Goal: Task Accomplishment & Management: Manage account settings

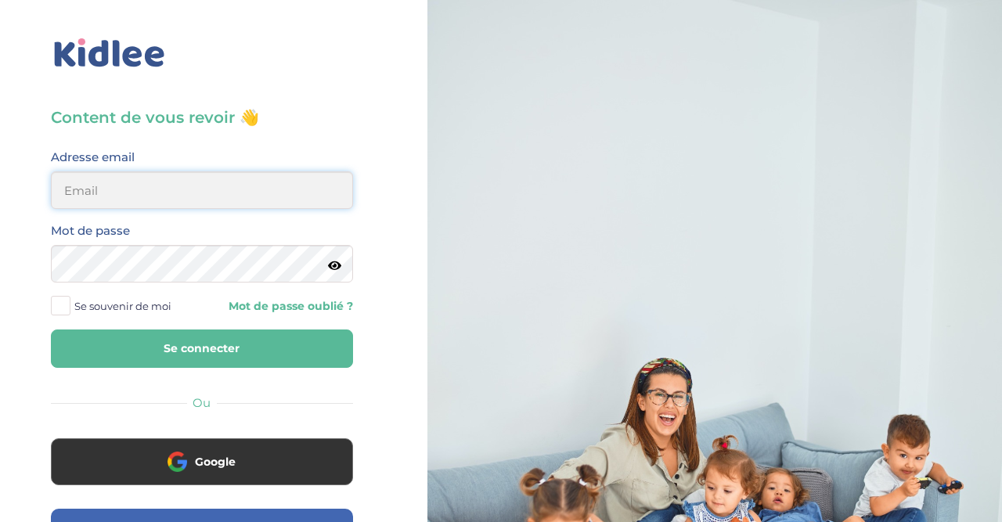
click at [218, 185] on input "email" at bounding box center [202, 190] width 302 height 38
type input "[EMAIL_ADDRESS][DOMAIN_NAME]"
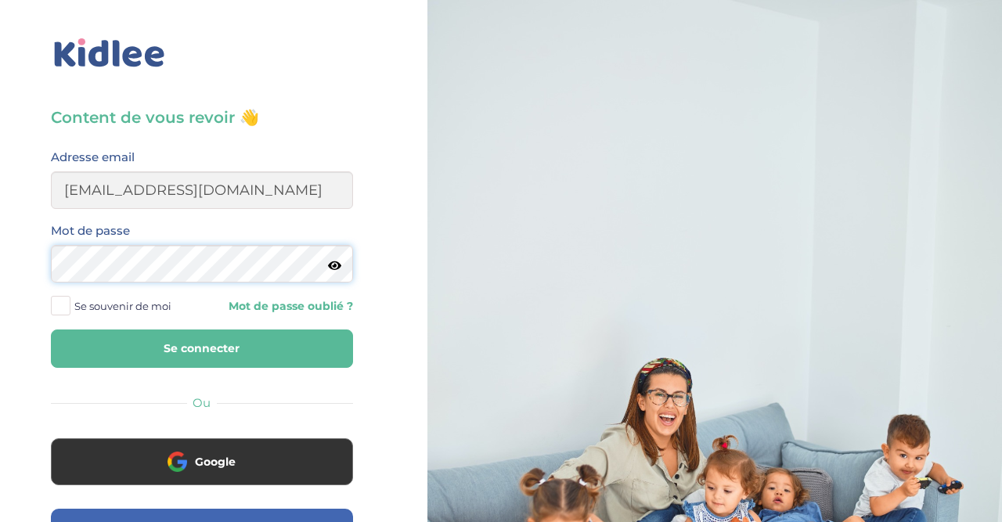
click at [51, 329] on button "Se connecter" at bounding box center [202, 348] width 302 height 38
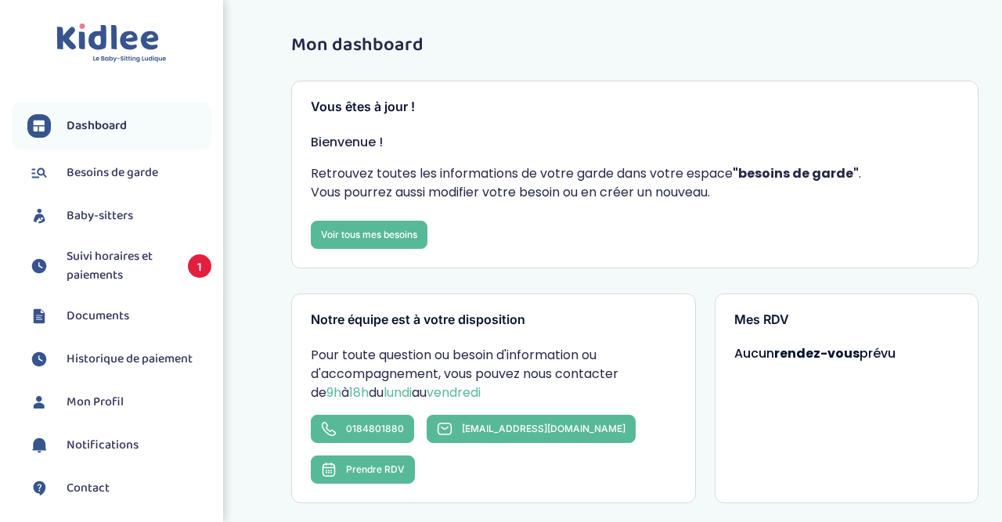
click at [106, 256] on span "Suivi horaires et paiements" at bounding box center [120, 266] width 106 height 38
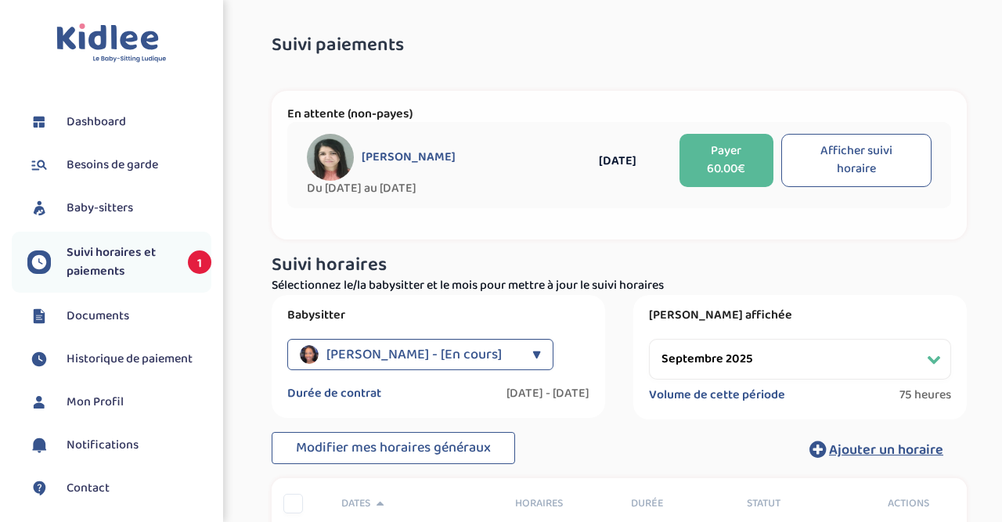
select select "septembre 2025"
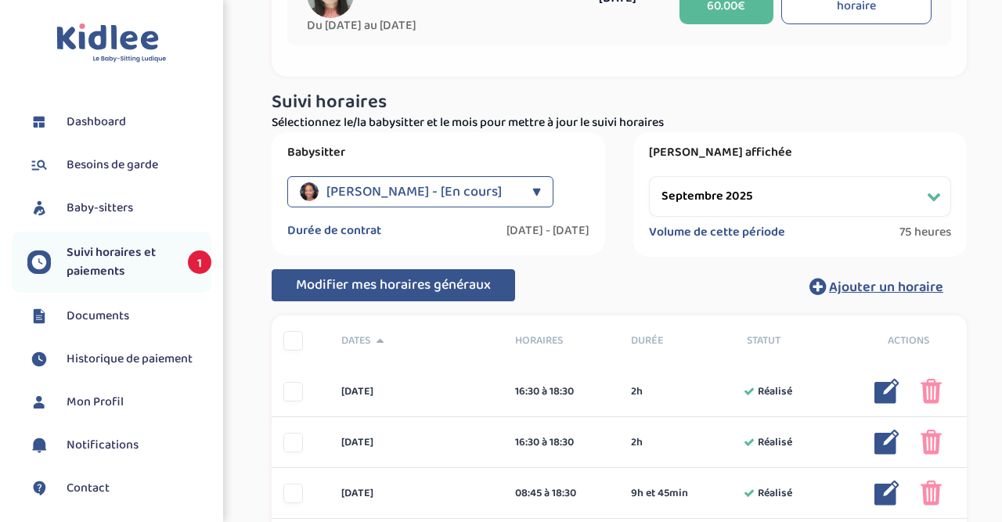
scroll to position [326, 0]
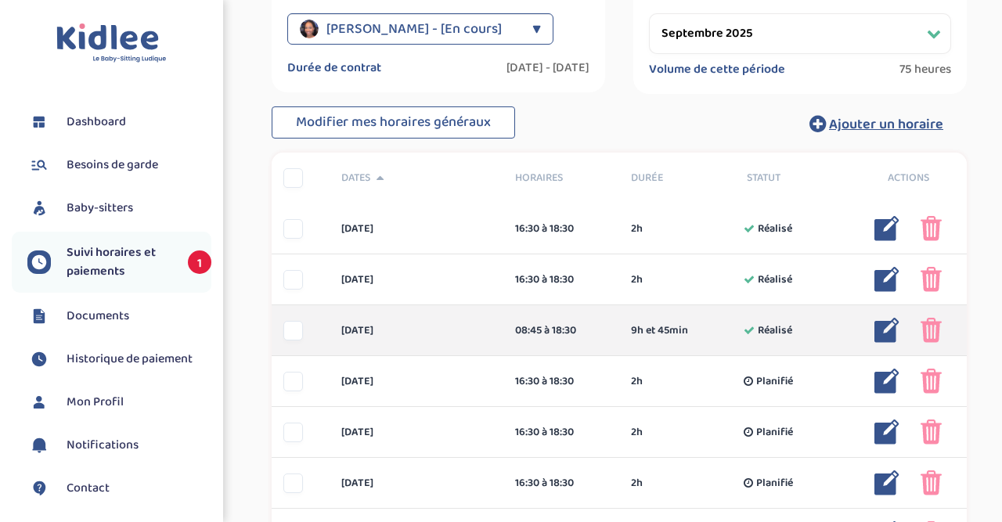
click at [883, 326] on img at bounding box center [886, 330] width 25 height 25
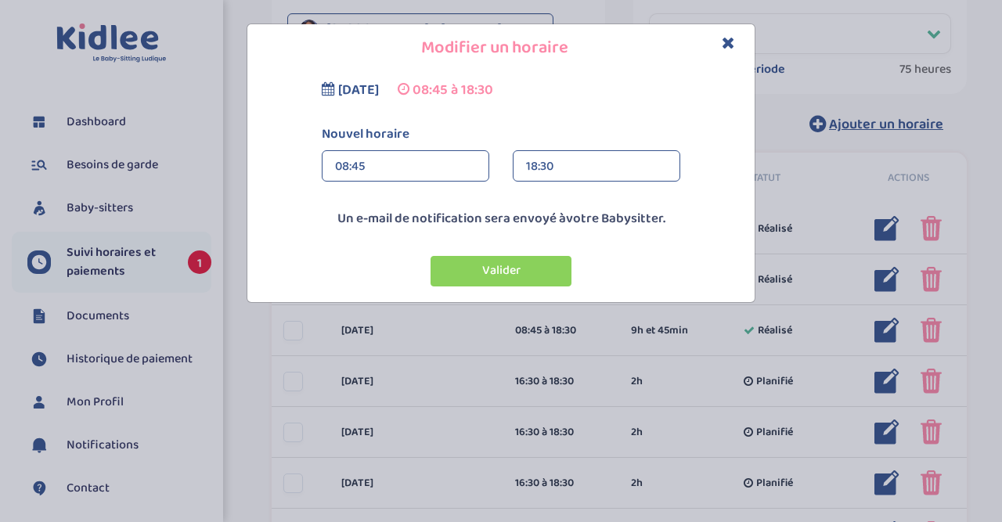
click at [448, 164] on div "08:45" at bounding box center [405, 166] width 141 height 31
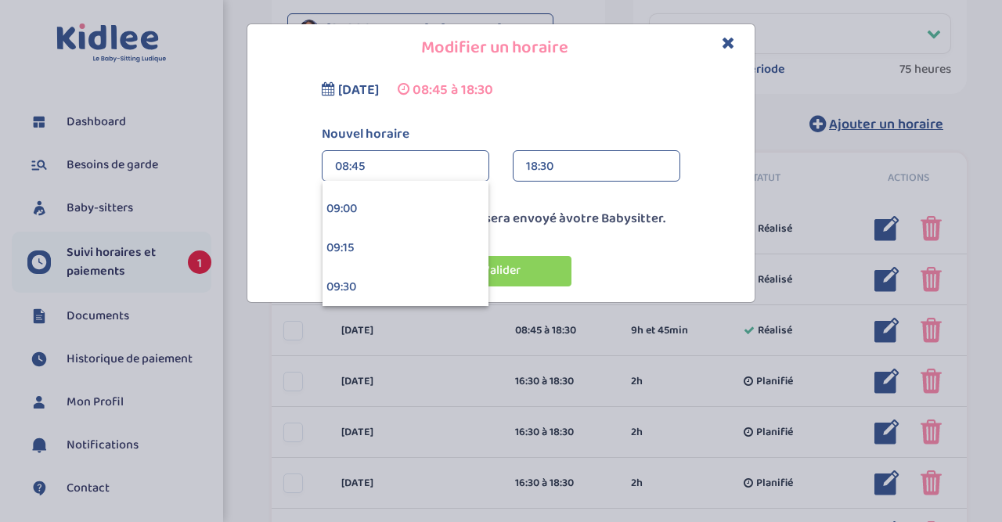
scroll to position [1352, 0]
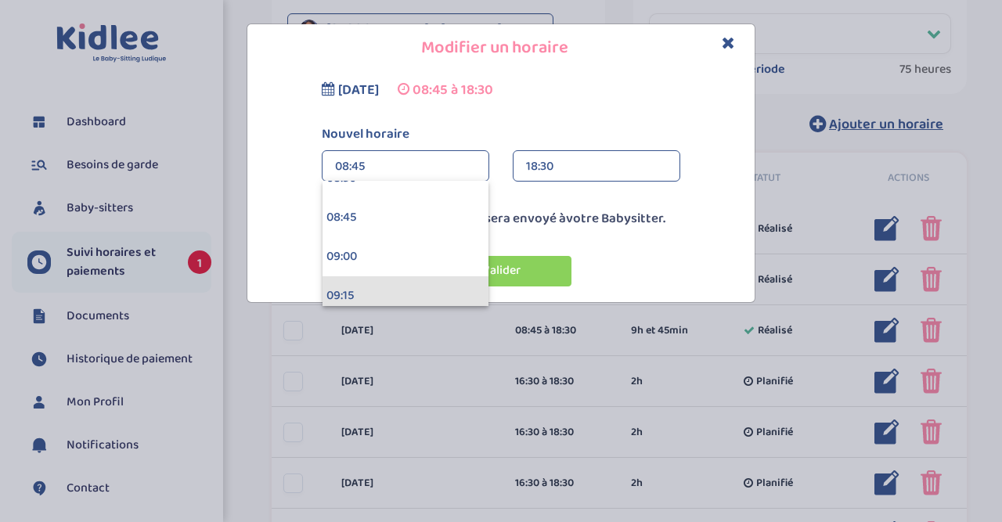
click at [390, 285] on div "09:15" at bounding box center [405, 295] width 166 height 39
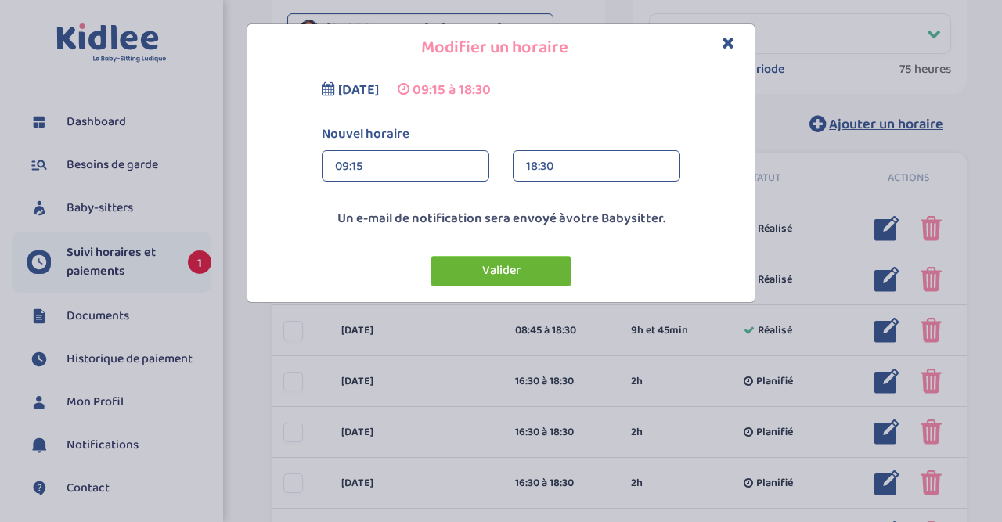
click at [499, 264] on button "Valider" at bounding box center [500, 271] width 141 height 31
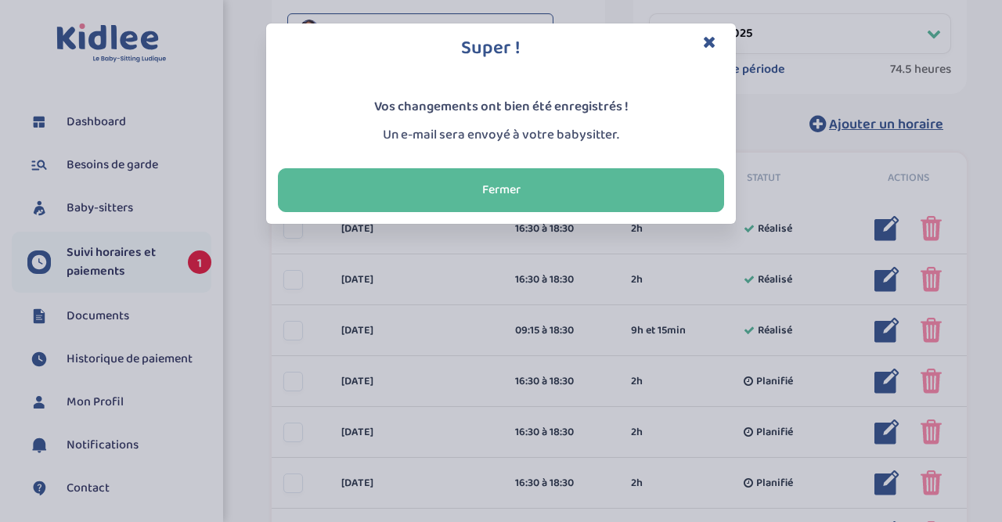
click at [709, 37] on icon "Close" at bounding box center [709, 42] width 13 height 16
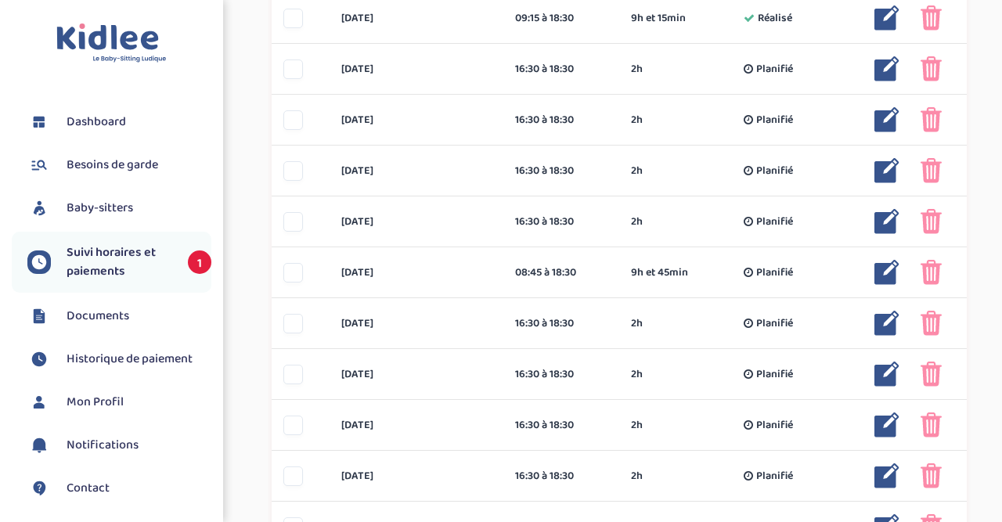
scroll to position [651, 0]
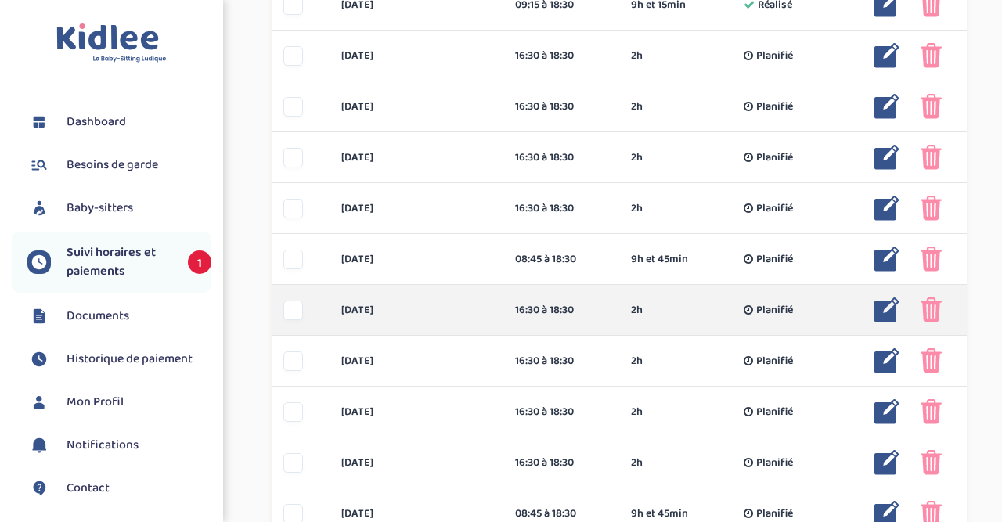
click at [884, 314] on img at bounding box center [886, 309] width 25 height 25
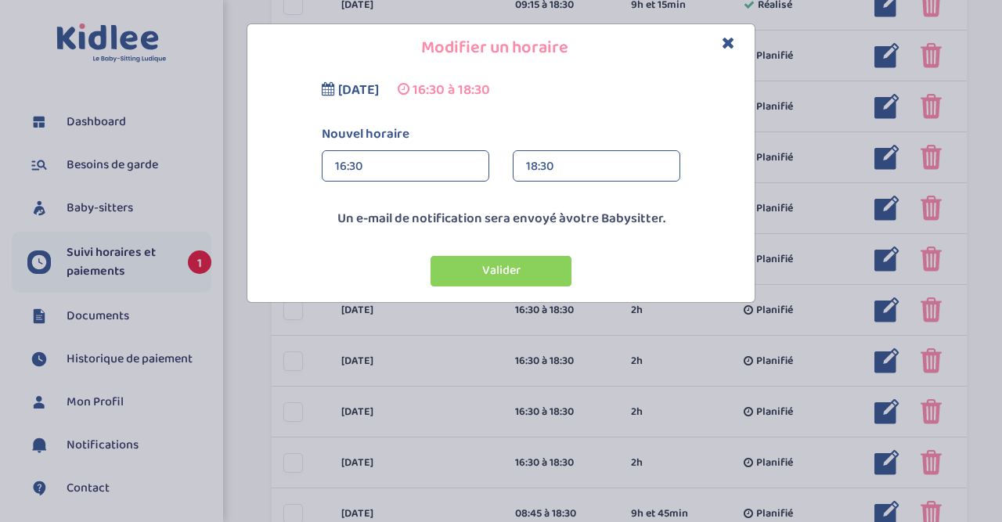
click at [629, 167] on div "18:30" at bounding box center [596, 166] width 141 height 31
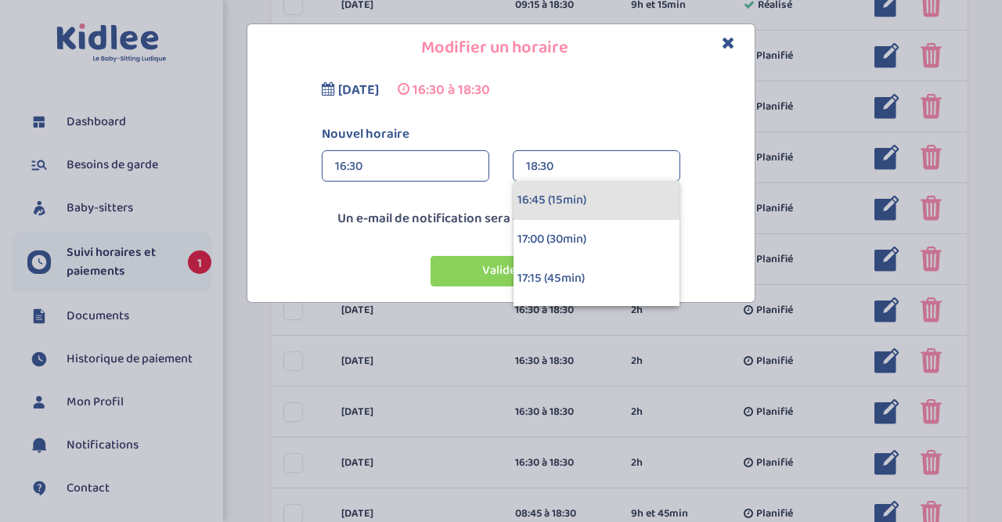
scroll to position [113, 0]
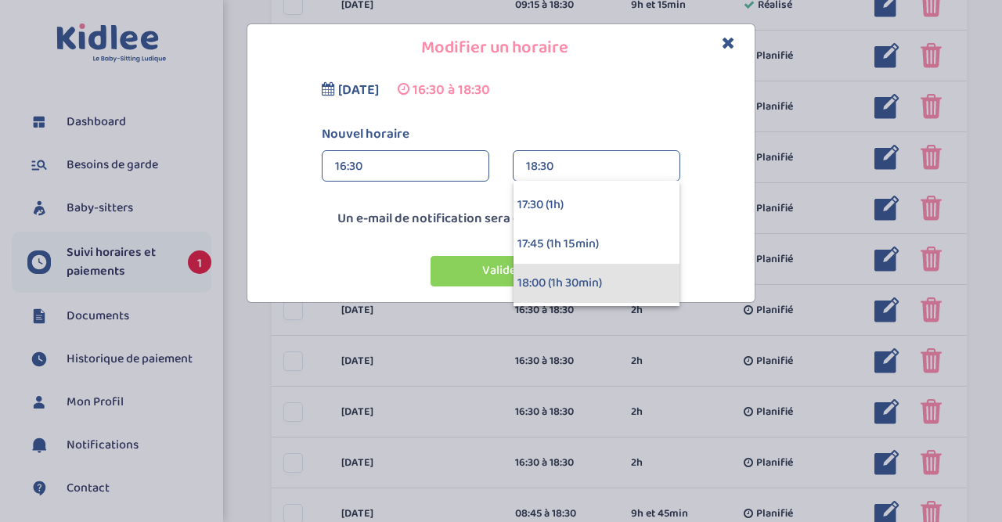
click at [581, 279] on div "18:00 (1h 30min)" at bounding box center [596, 283] width 166 height 39
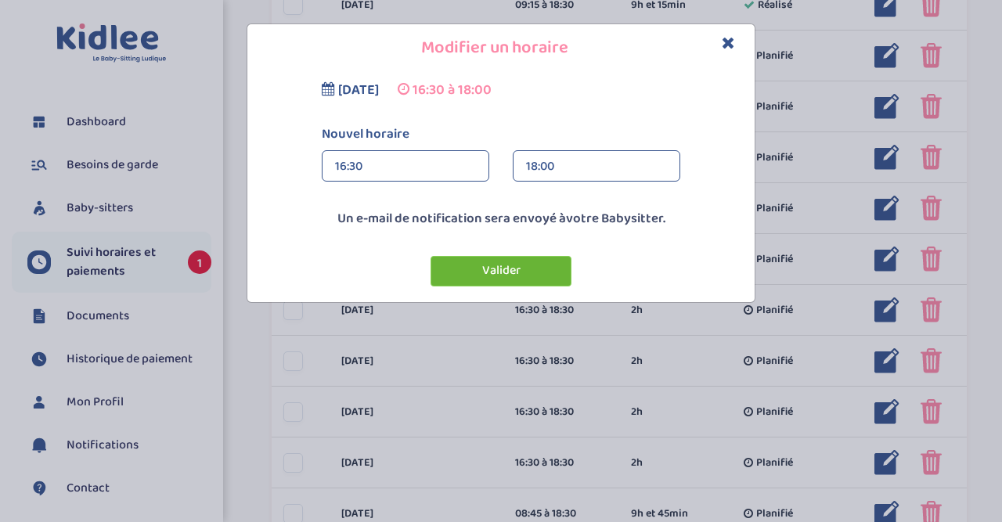
click at [521, 264] on button "Valider" at bounding box center [500, 271] width 141 height 31
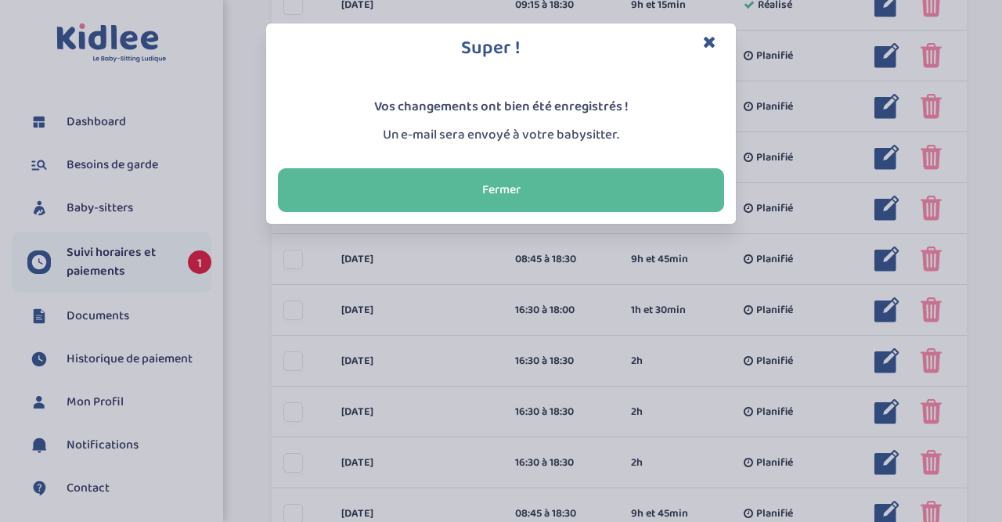
click at [710, 45] on icon "Close" at bounding box center [709, 42] width 13 height 16
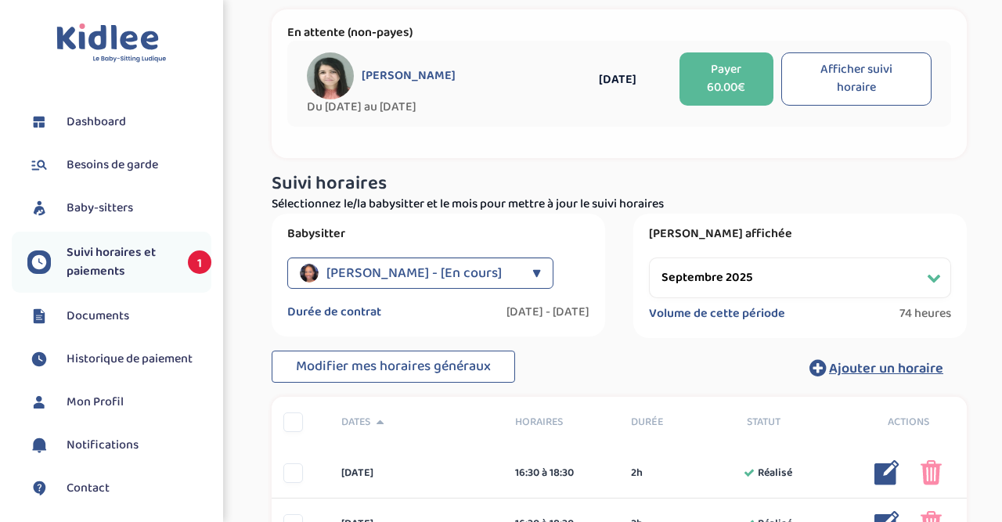
scroll to position [0, 0]
